Goal: Navigation & Orientation: Go to known website

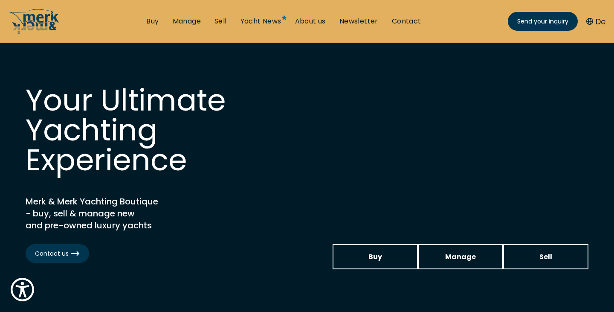
click at [263, 22] on link "Yacht News" at bounding box center [260, 21] width 41 height 9
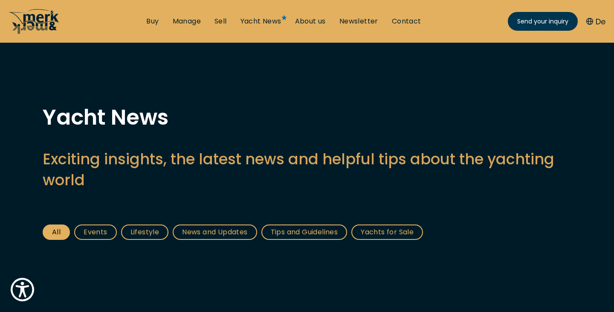
click at [31, 15] on icon "/" at bounding box center [40, 21] width 35 height 17
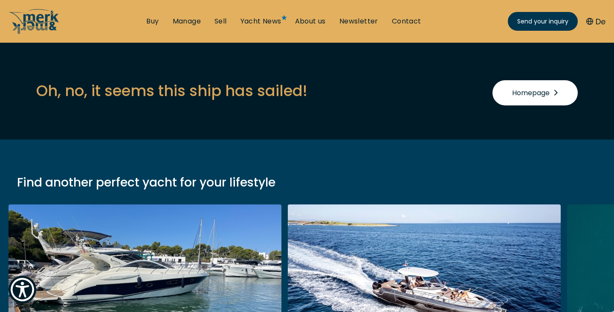
click at [566, 84] on link "Homepage" at bounding box center [534, 92] width 85 height 25
